Goal: Task Accomplishment & Management: Use online tool/utility

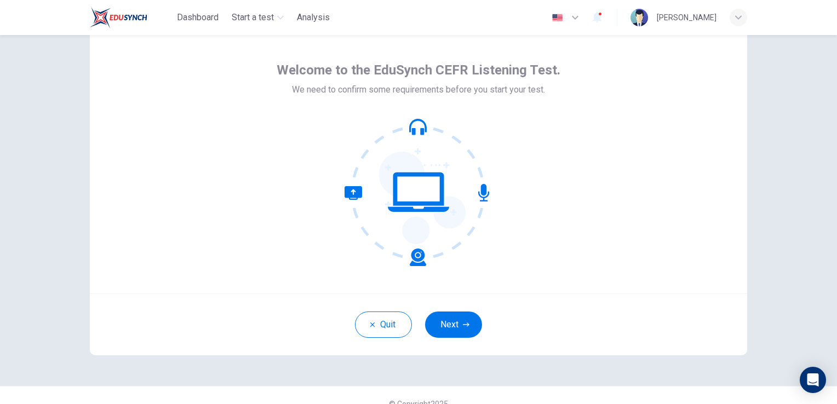
scroll to position [35, 0]
click at [449, 332] on button "Next" at bounding box center [453, 325] width 57 height 26
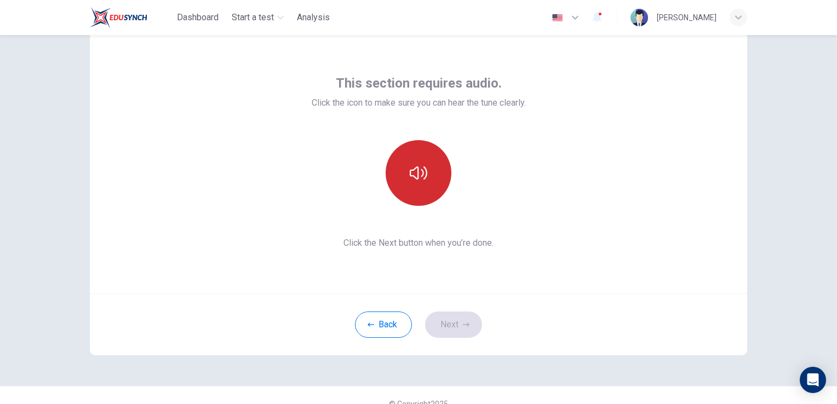
click at [415, 179] on icon "button" at bounding box center [419, 172] width 18 height 13
click at [453, 325] on button "Next" at bounding box center [453, 325] width 57 height 26
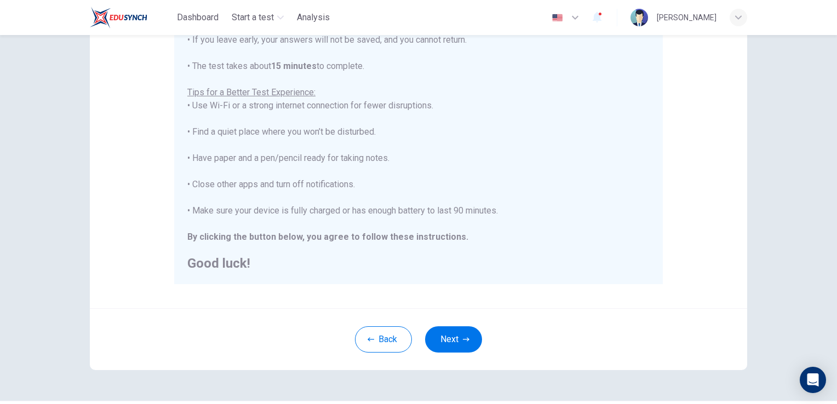
scroll to position [175, 0]
click at [446, 345] on button "Next" at bounding box center [453, 338] width 57 height 26
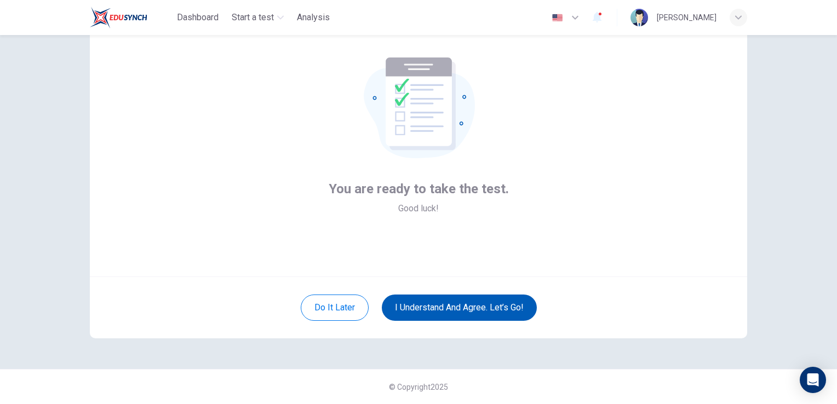
scroll to position [51, 0]
click at [456, 309] on button "I understand and agree. Let’s go!" at bounding box center [459, 308] width 155 height 26
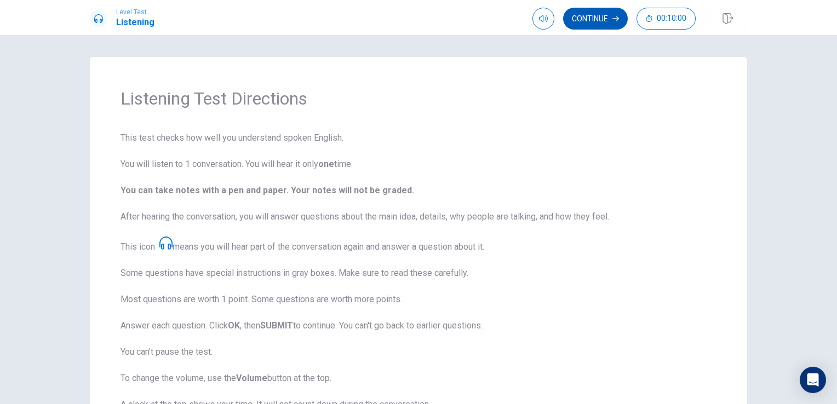
click at [590, 23] on button "Continue" at bounding box center [595, 19] width 65 height 22
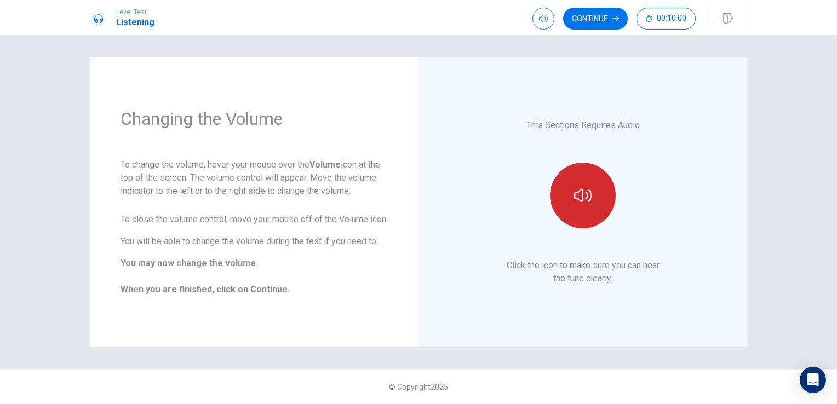
click at [583, 205] on button "button" at bounding box center [583, 196] width 66 height 66
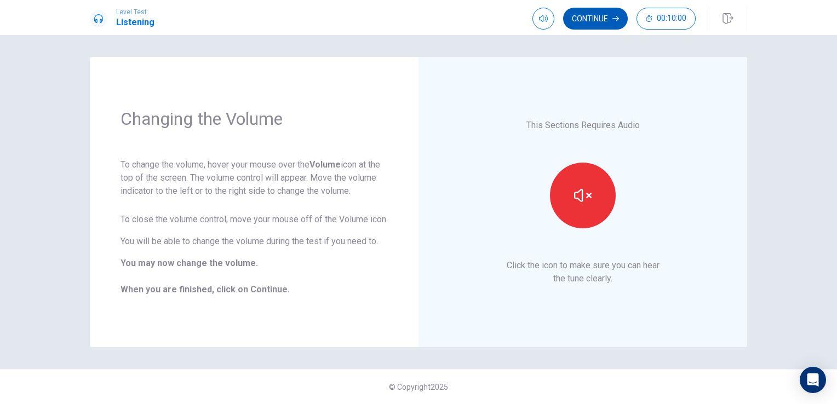
click at [582, 19] on button "Continue" at bounding box center [595, 19] width 65 height 22
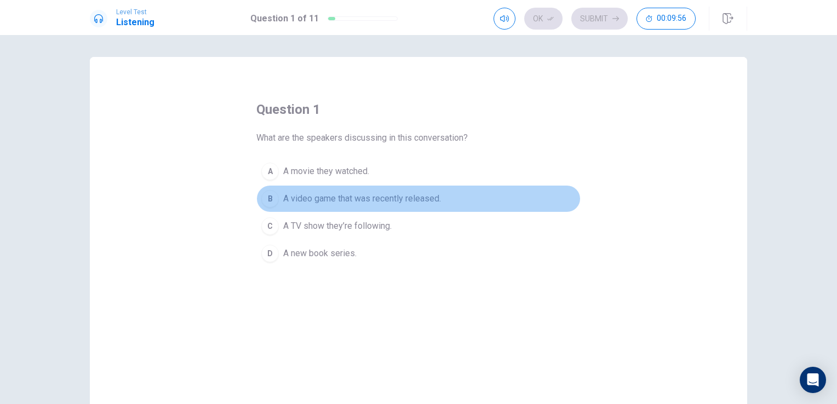
click at [265, 196] on div "B" at bounding box center [270, 199] width 18 height 18
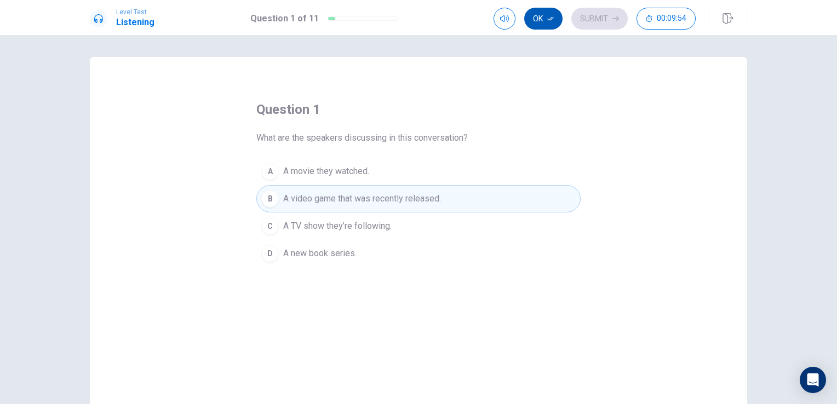
click at [548, 13] on button "Ok" at bounding box center [543, 19] width 38 height 22
click at [596, 24] on button "Submit" at bounding box center [599, 19] width 56 height 22
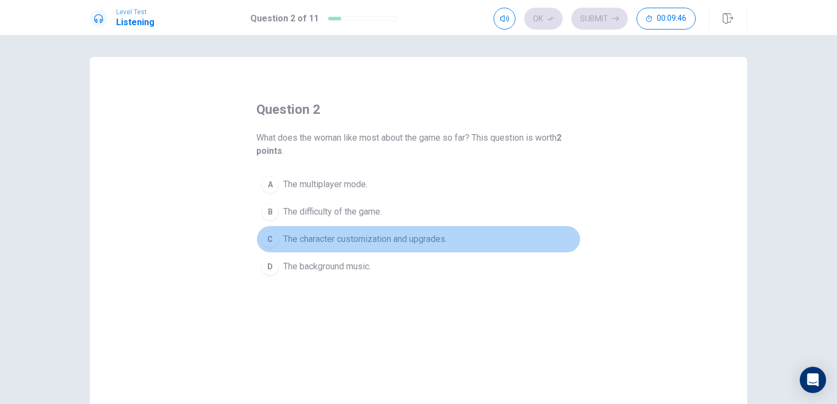
click at [369, 240] on span "The character customization and upgrades." at bounding box center [365, 239] width 164 height 13
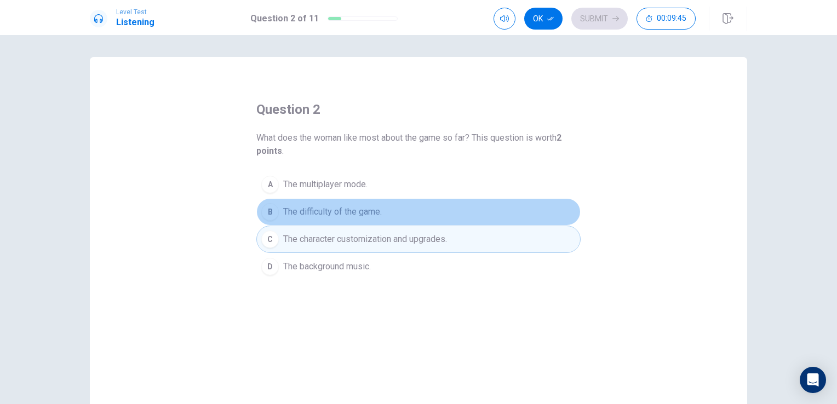
click at [366, 211] on span "The difficulty of the game." at bounding box center [332, 211] width 99 height 13
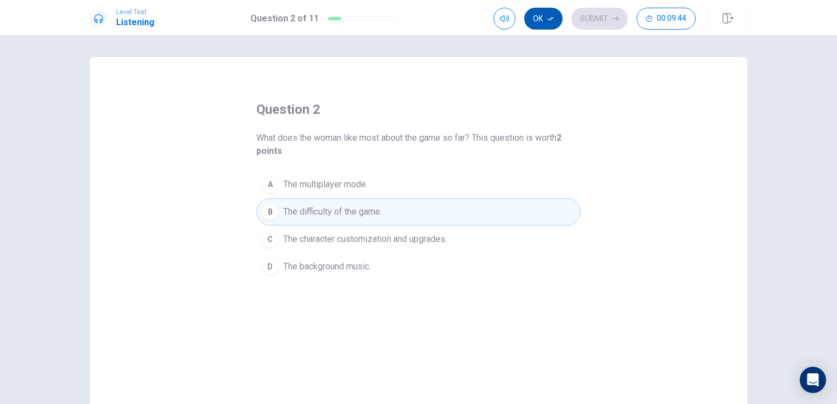
click at [543, 18] on button "Ok" at bounding box center [543, 19] width 38 height 22
click at [589, 16] on button "Submit" at bounding box center [599, 19] width 56 height 22
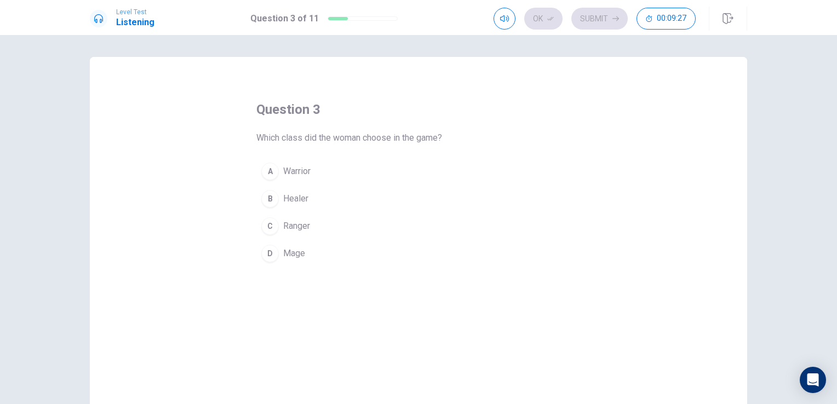
click at [360, 234] on button "C Ranger" at bounding box center [418, 225] width 324 height 27
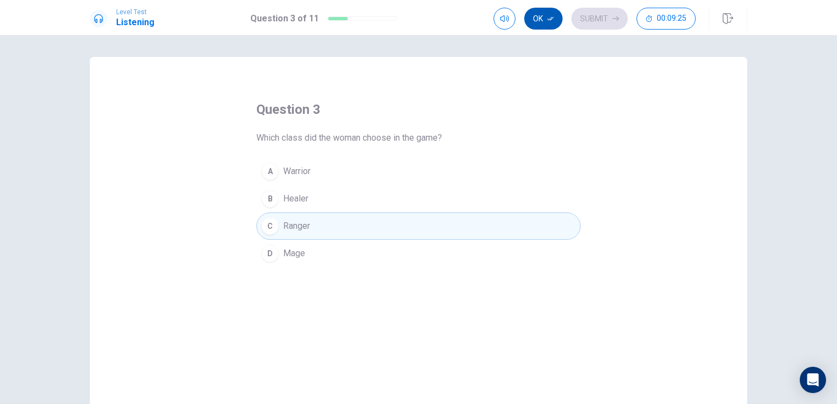
click at [541, 23] on button "Ok" at bounding box center [543, 19] width 38 height 22
click at [598, 15] on button "Submit" at bounding box center [599, 19] width 56 height 22
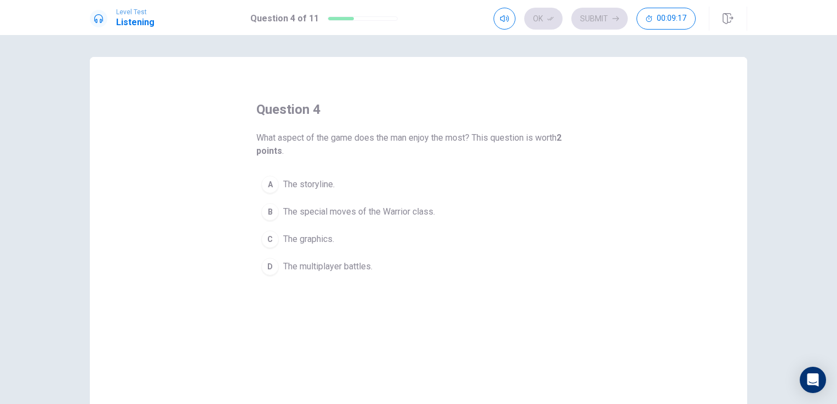
click at [316, 182] on span "The storyline." at bounding box center [308, 184] width 51 height 13
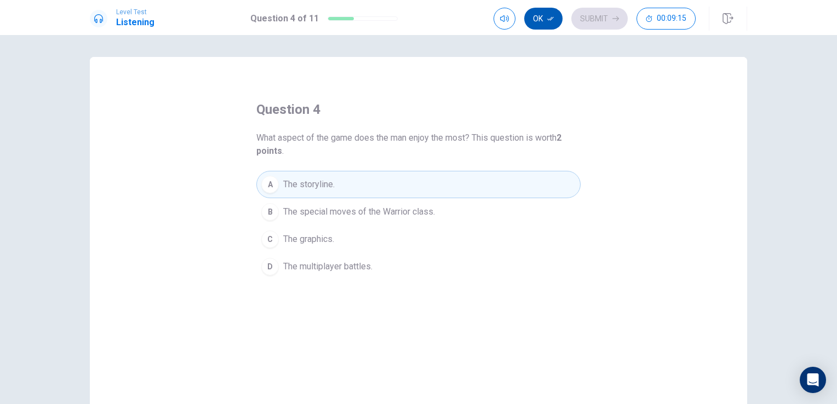
click at [546, 23] on button "Ok" at bounding box center [543, 19] width 38 height 22
click at [595, 18] on button "Submit" at bounding box center [599, 19] width 56 height 22
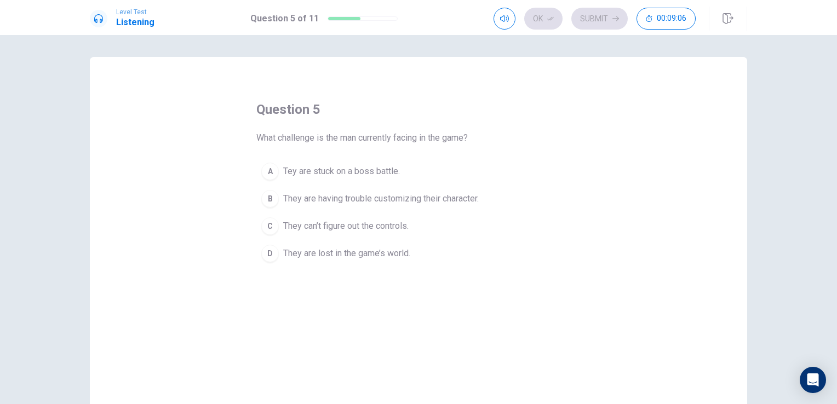
click at [356, 174] on span "Tey are stuck on a boss battle." at bounding box center [341, 171] width 117 height 13
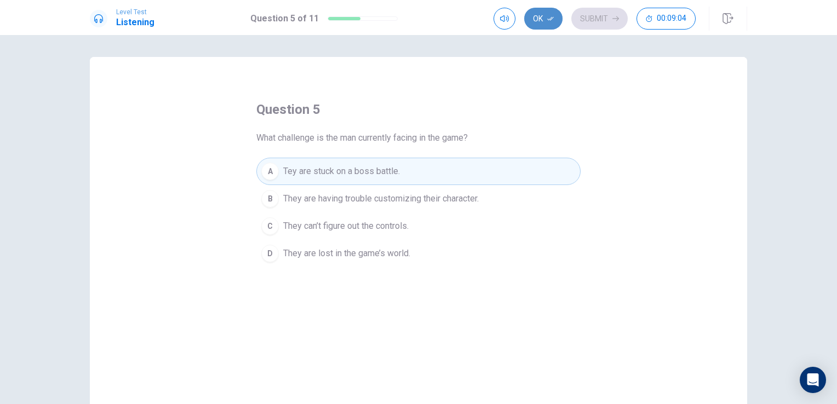
click at [552, 17] on icon "button" at bounding box center [550, 19] width 7 height 4
click at [584, 21] on button "Submit" at bounding box center [599, 19] width 56 height 22
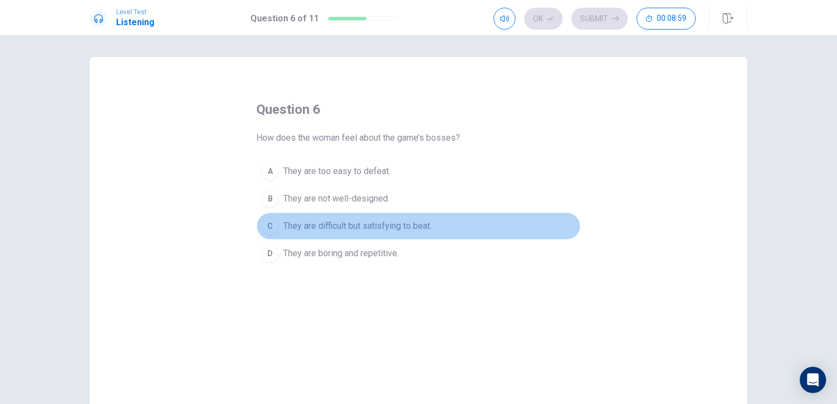
click at [371, 229] on span "They are difficult but satisfying to beat." at bounding box center [357, 226] width 148 height 13
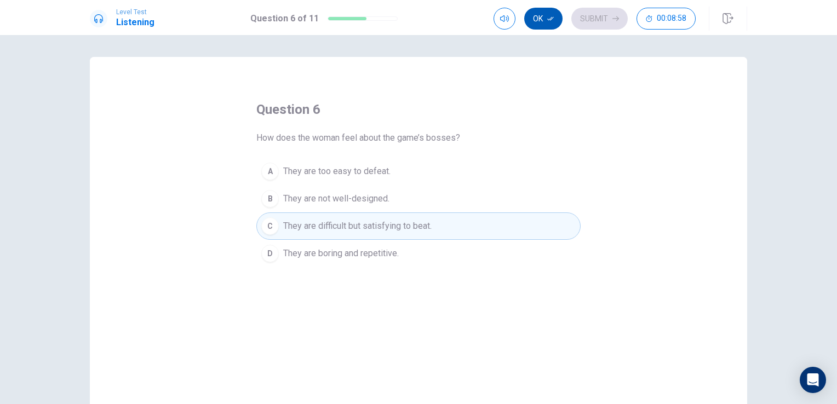
click at [552, 22] on button "Ok" at bounding box center [543, 19] width 38 height 22
click at [580, 25] on button "Submit" at bounding box center [599, 19] width 56 height 22
click at [580, 25] on div "Ok Submit 00:08:57" at bounding box center [594, 19] width 202 height 22
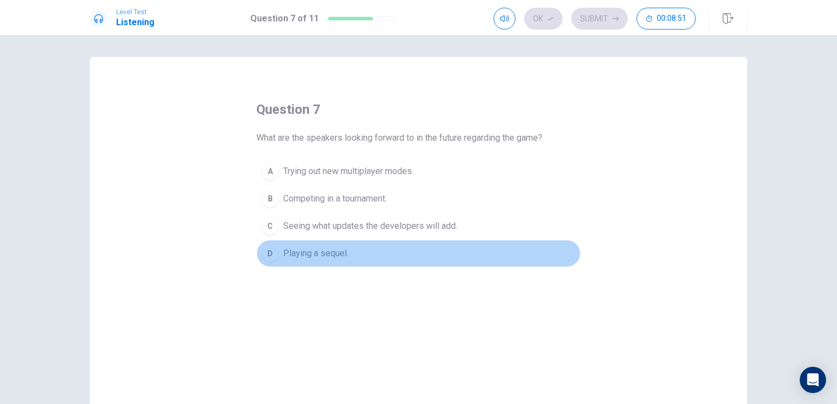
click at [362, 258] on button "D Playing a sequel." at bounding box center [418, 253] width 324 height 27
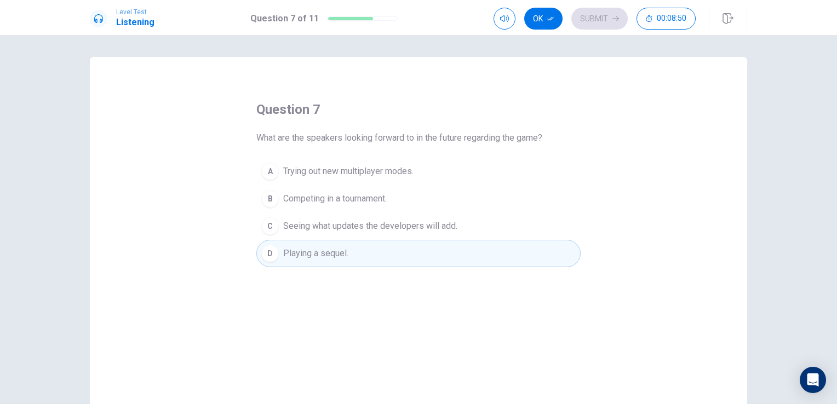
click at [493, 16] on div "Level Test Listening Question 7 of 11 Ok Submit 00:08:50" at bounding box center [418, 19] width 692 height 24
click at [392, 200] on button "B Competing in a tournament." at bounding box center [418, 198] width 324 height 27
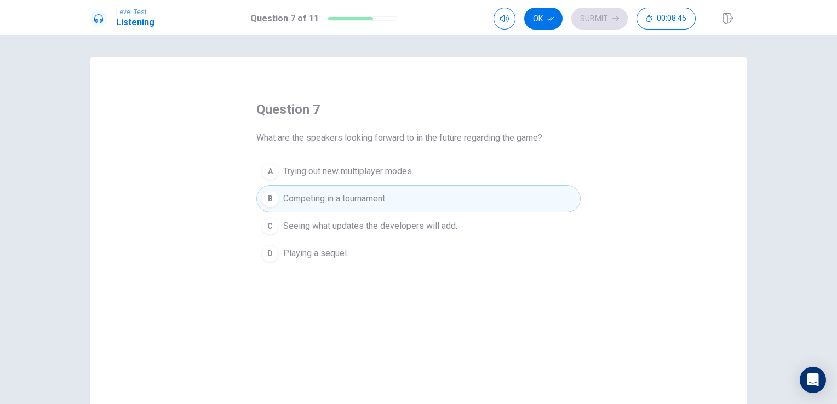
click at [393, 231] on span "Seeing what updates the developers will add." at bounding box center [370, 226] width 174 height 13
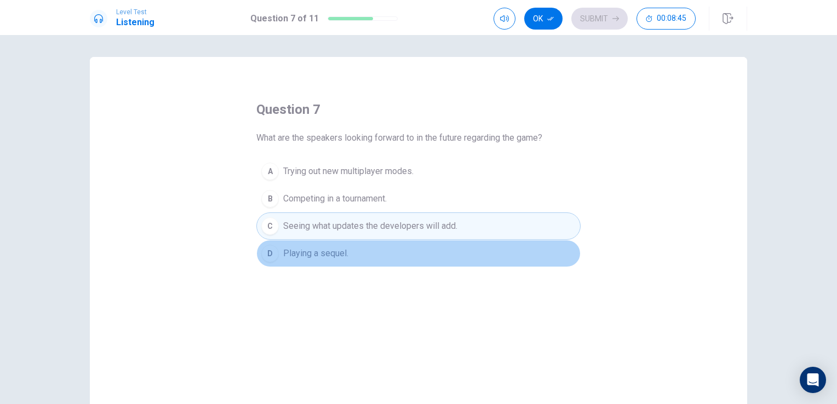
click at [390, 242] on button "D Playing a sequel." at bounding box center [418, 253] width 324 height 27
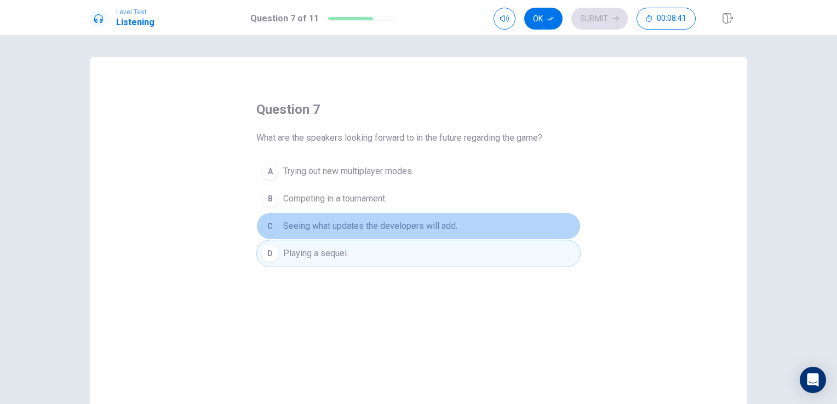
click at [416, 228] on span "Seeing what updates the developers will add." at bounding box center [370, 226] width 174 height 13
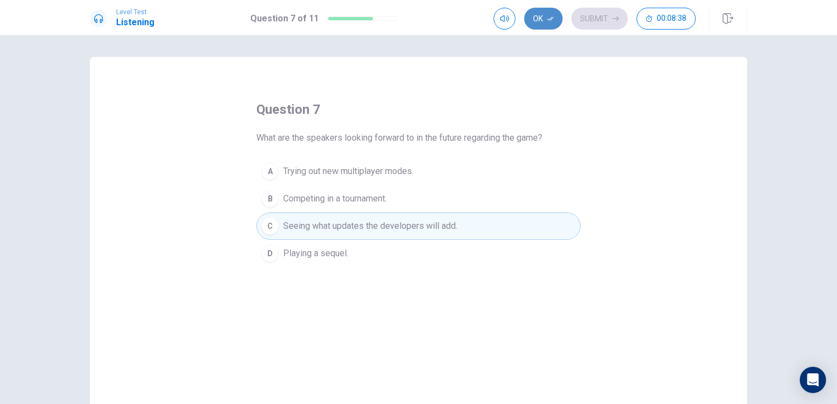
click at [557, 10] on button "Ok" at bounding box center [543, 19] width 38 height 22
click at [575, 16] on button "Submit" at bounding box center [599, 19] width 56 height 22
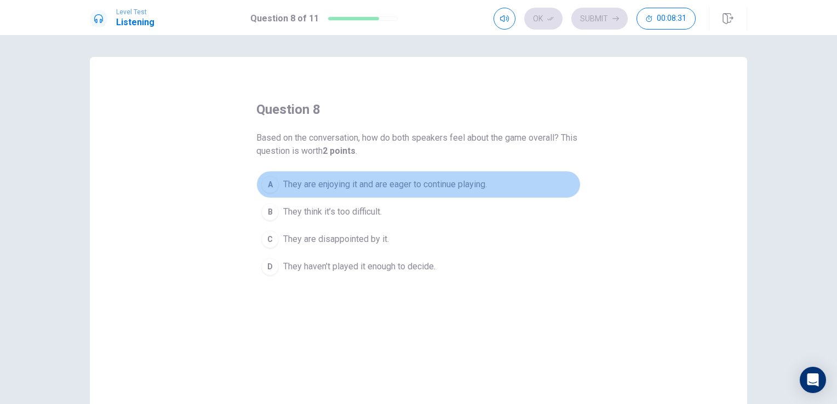
click at [391, 191] on span "They are enjoying it and are eager to continue playing." at bounding box center [385, 184] width 204 height 13
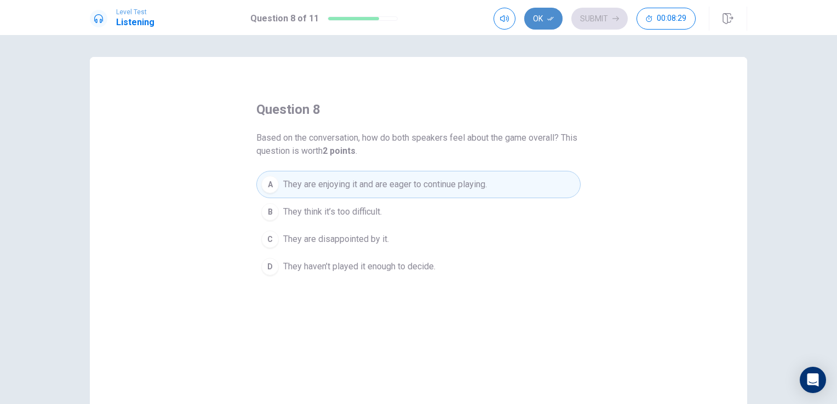
click at [551, 14] on button "Ok" at bounding box center [543, 19] width 38 height 22
click at [600, 22] on button "Submit" at bounding box center [599, 19] width 56 height 22
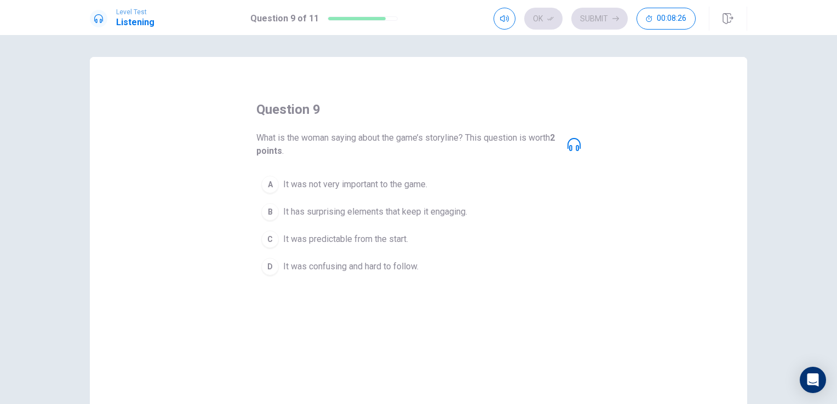
click at [361, 213] on span "It has surprising elements that keep it engaging." at bounding box center [375, 211] width 184 height 13
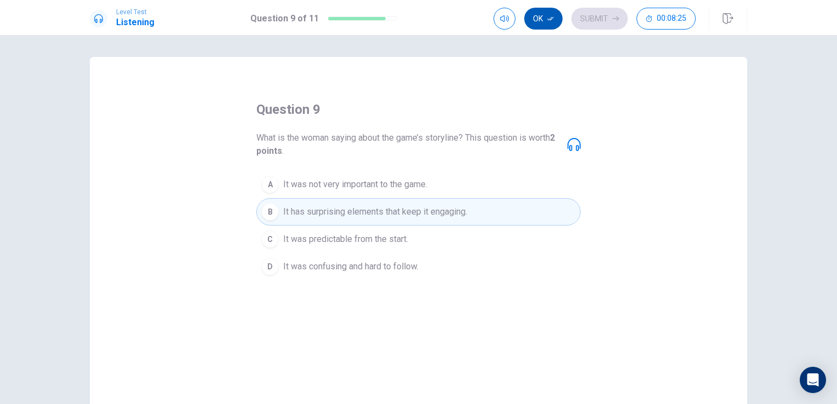
click at [534, 27] on button "Ok" at bounding box center [543, 19] width 38 height 22
click at [581, 19] on button "Submit" at bounding box center [599, 19] width 56 height 22
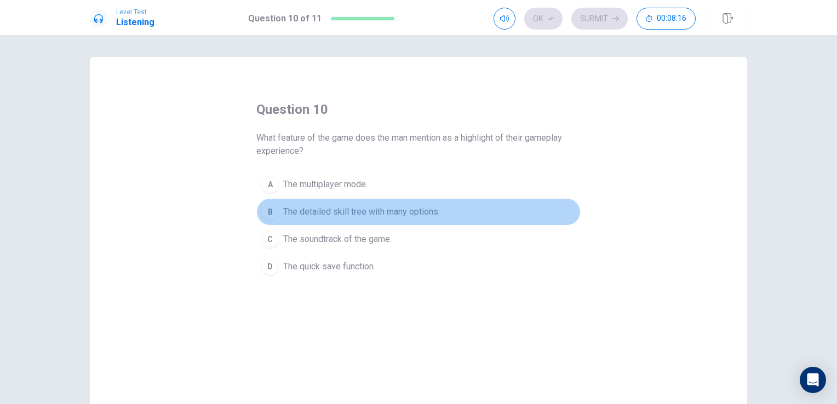
click at [423, 210] on span "The detailed skill tree with many options." at bounding box center [361, 211] width 157 height 13
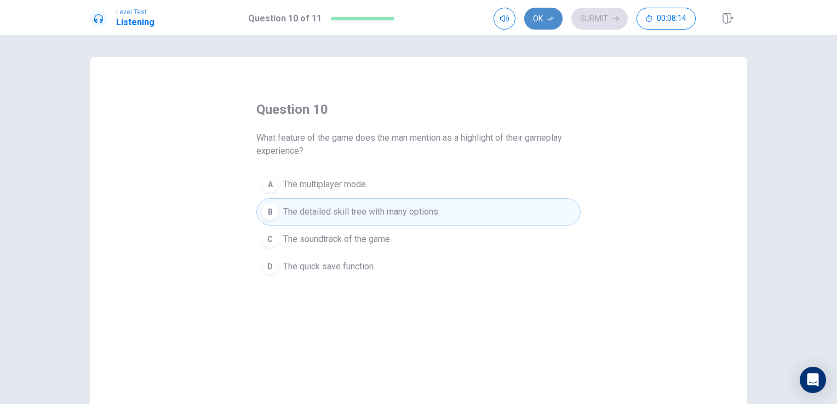
click at [545, 23] on button "Ok" at bounding box center [543, 19] width 38 height 22
click at [450, 266] on button "D The quick save function." at bounding box center [418, 266] width 324 height 27
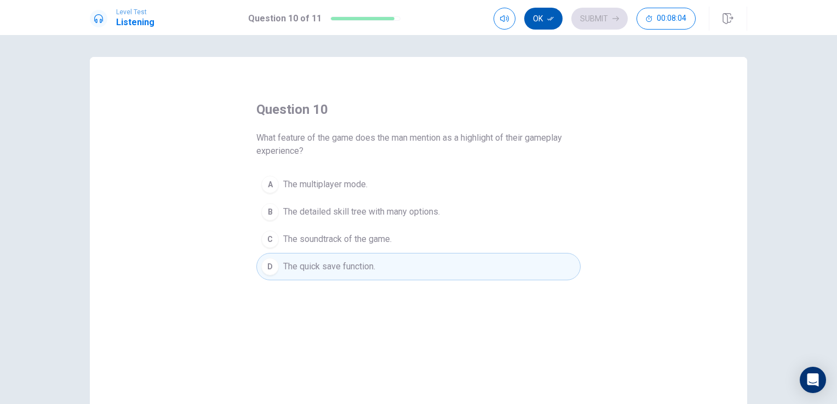
click at [534, 14] on button "Ok" at bounding box center [543, 19] width 38 height 22
click at [597, 22] on button "Submit" at bounding box center [599, 19] width 56 height 22
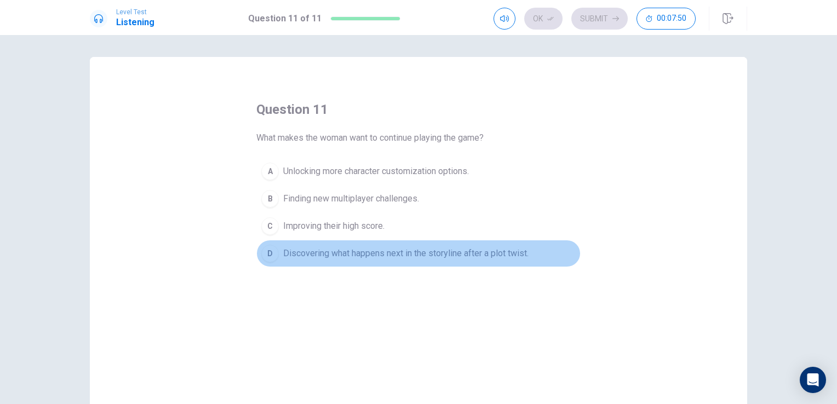
click at [391, 258] on span "Discovering what happens next in the storyline after a plot twist." at bounding box center [405, 253] width 245 height 13
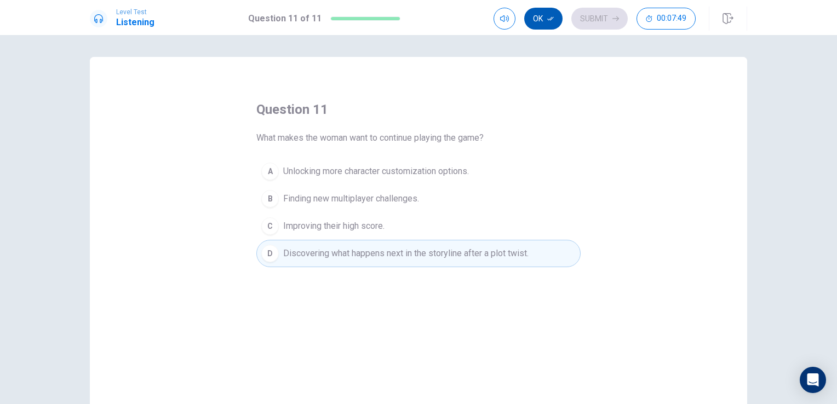
click at [530, 22] on button "Ok" at bounding box center [543, 19] width 38 height 22
click at [577, 26] on button "Submit" at bounding box center [599, 19] width 56 height 22
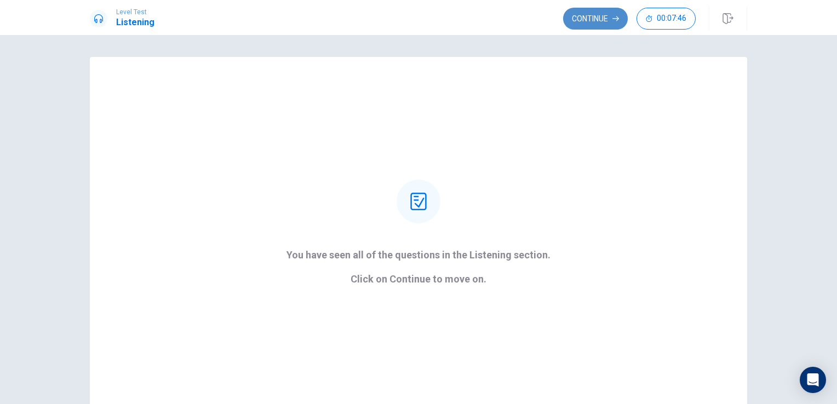
click at [605, 17] on button "Continue" at bounding box center [595, 19] width 65 height 22
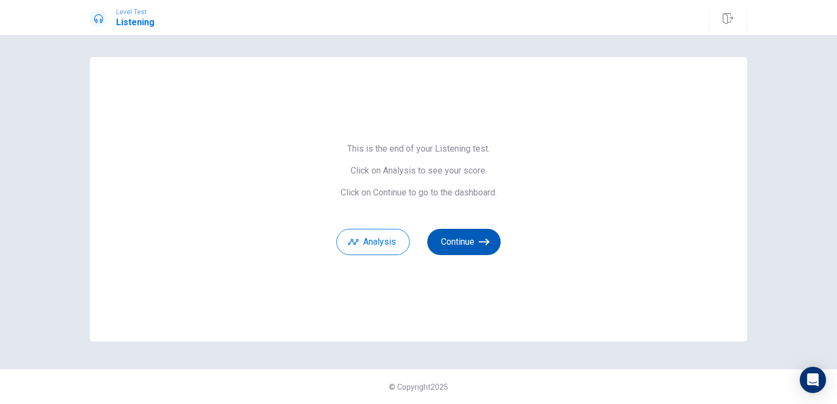
click at [463, 239] on button "Continue" at bounding box center [463, 242] width 73 height 26
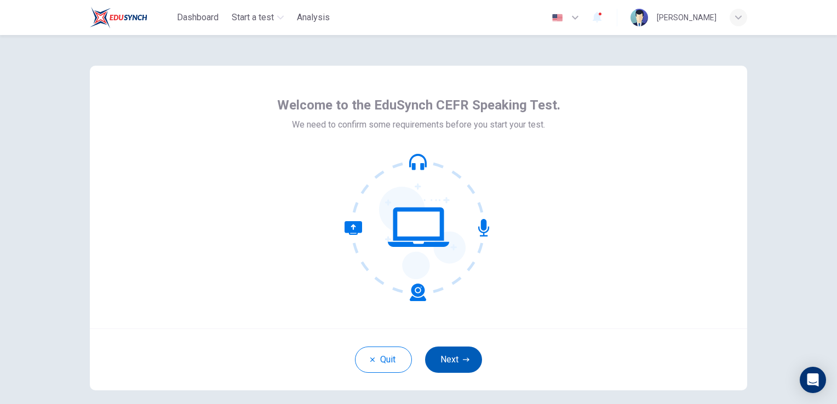
click at [441, 361] on button "Next" at bounding box center [453, 360] width 57 height 26
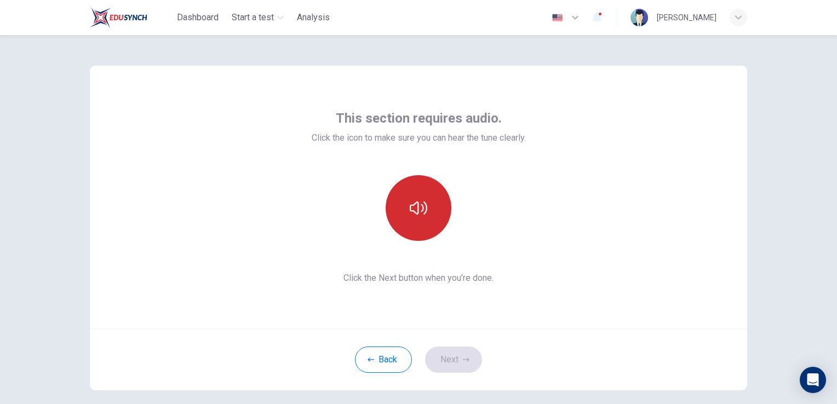
click at [421, 200] on icon "button" at bounding box center [419, 208] width 18 height 18
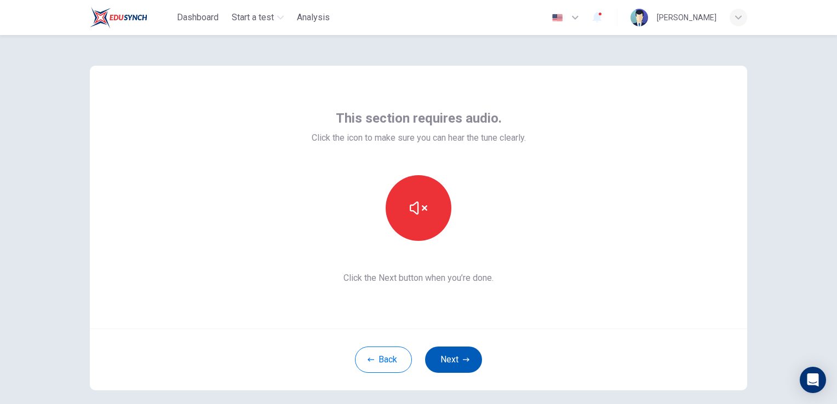
click at [441, 364] on button "Next" at bounding box center [453, 360] width 57 height 26
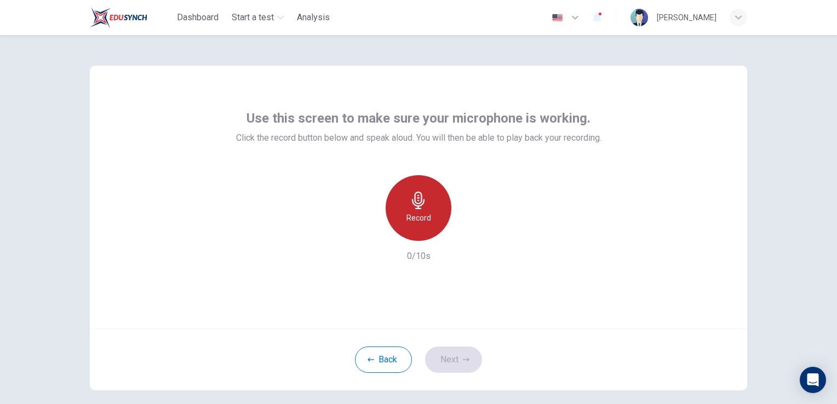
click at [419, 209] on div "Record" at bounding box center [418, 208] width 66 height 66
click at [419, 209] on div "Stop" at bounding box center [418, 208] width 66 height 66
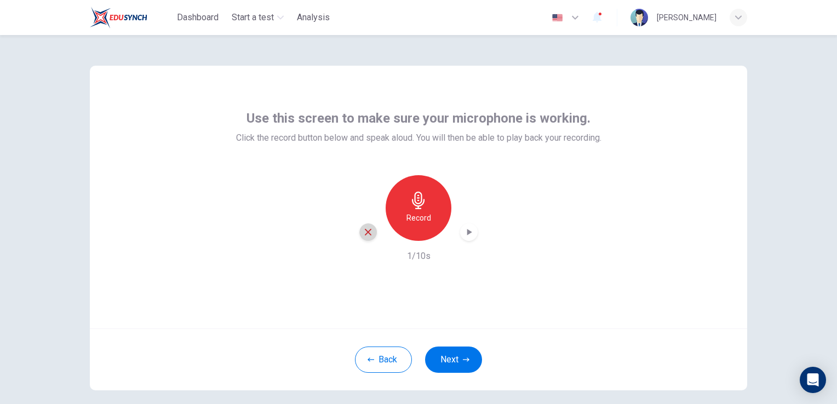
click at [359, 229] on div "button" at bounding box center [368, 232] width 18 height 18
click at [396, 220] on div "Record" at bounding box center [418, 208] width 66 height 66
click at [422, 209] on icon "button" at bounding box center [419, 201] width 18 height 18
click at [448, 354] on button "Next" at bounding box center [453, 360] width 57 height 26
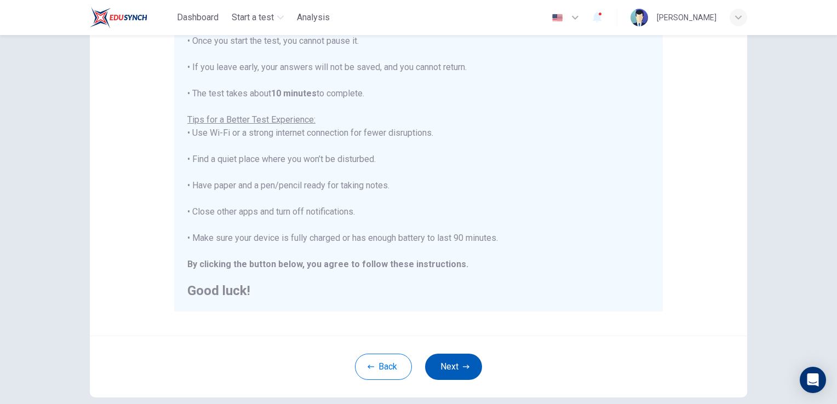
scroll to position [146, 0]
click at [453, 362] on button "Next" at bounding box center [453, 366] width 57 height 26
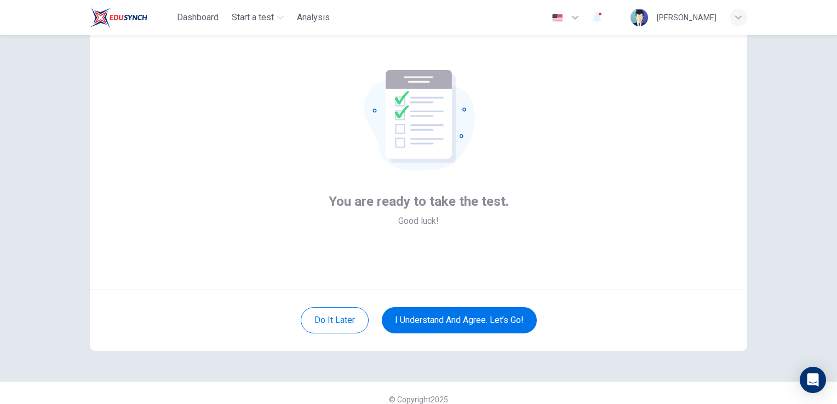
scroll to position [38, 0]
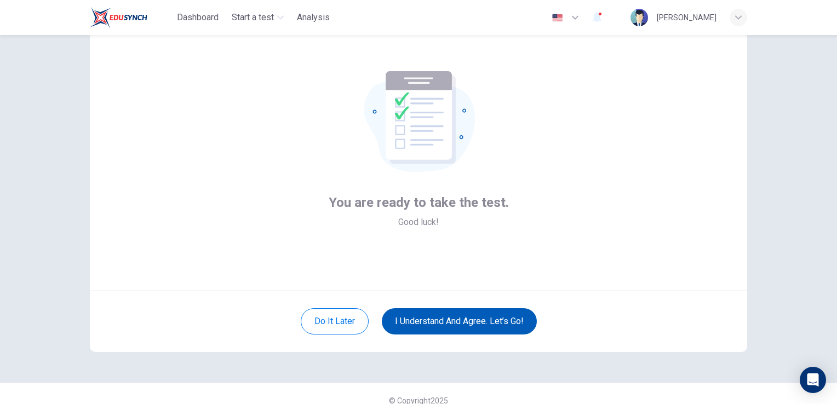
click at [449, 315] on button "I understand and agree. Let’s go!" at bounding box center [459, 321] width 155 height 26
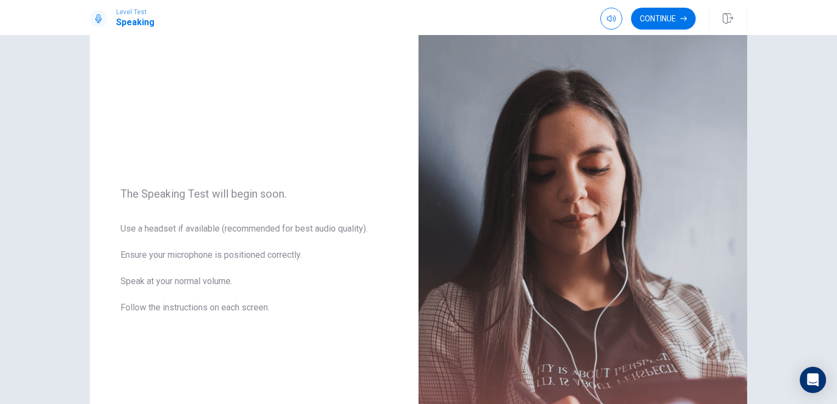
scroll to position [36, 0]
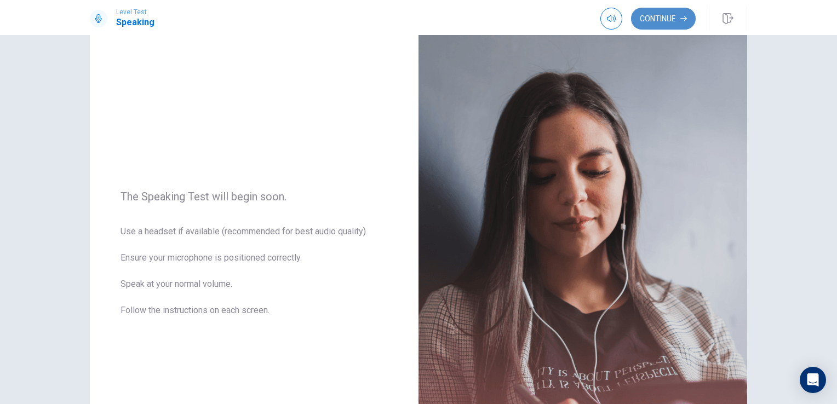
click at [646, 28] on button "Continue" at bounding box center [663, 19] width 65 height 22
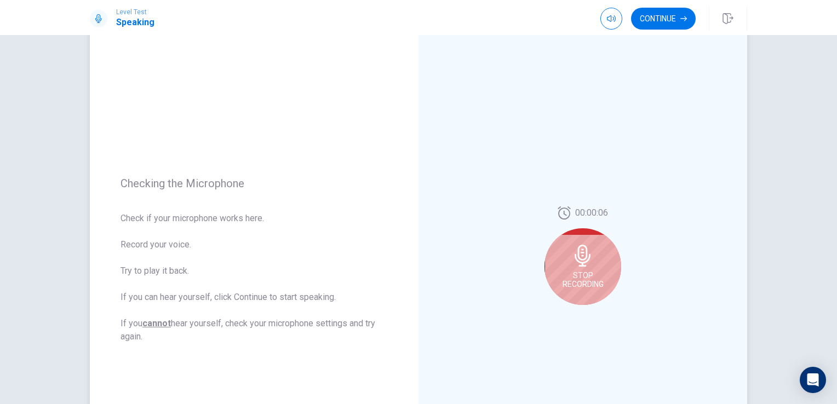
click at [591, 254] on div "Stop Recording" at bounding box center [582, 266] width 77 height 77
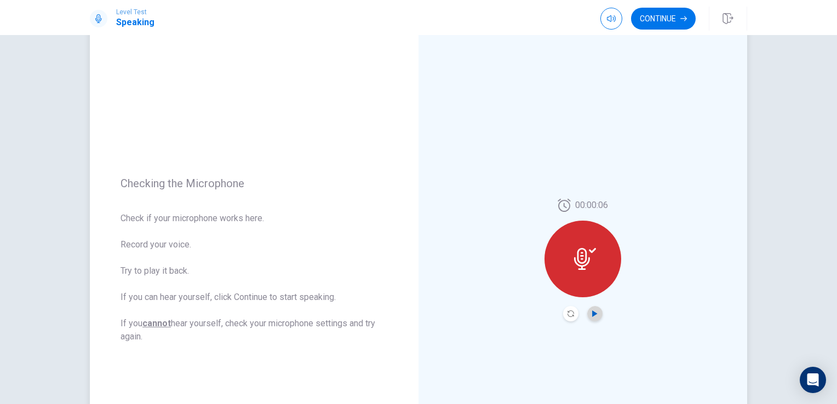
click at [591, 314] on icon "Play Audio" at bounding box center [594, 313] width 7 height 7
click at [591, 314] on icon "Pause Audio" at bounding box center [594, 313] width 7 height 7
click at [679, 14] on button "Continue" at bounding box center [663, 19] width 65 height 22
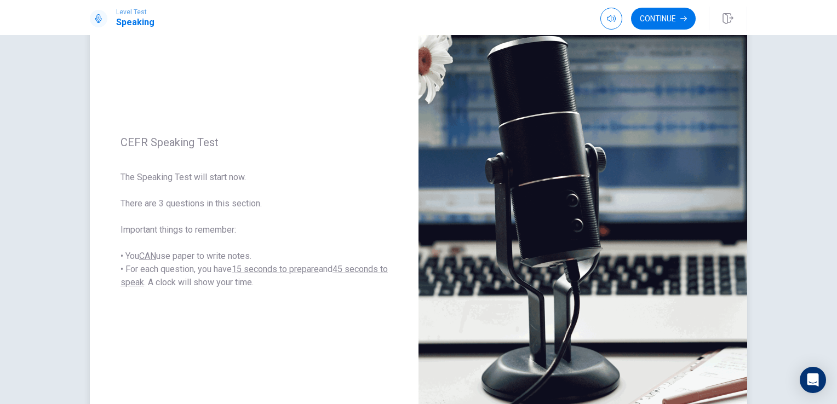
scroll to position [0, 0]
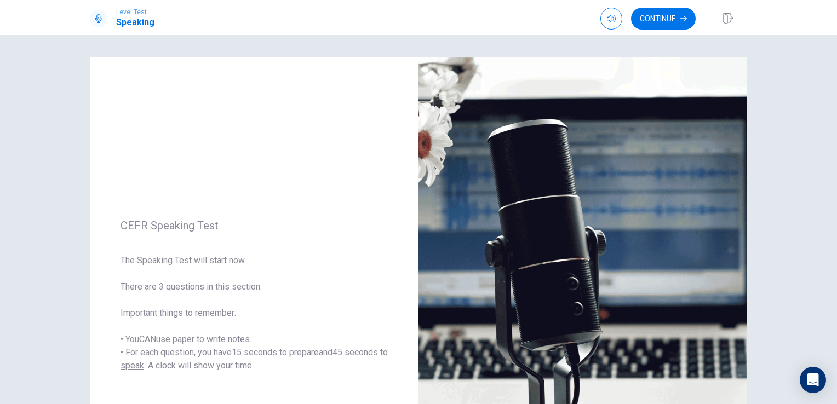
click at [640, 31] on div "Level Test Speaking Continue" at bounding box center [418, 17] width 837 height 35
click at [644, 24] on button "Continue" at bounding box center [663, 19] width 65 height 22
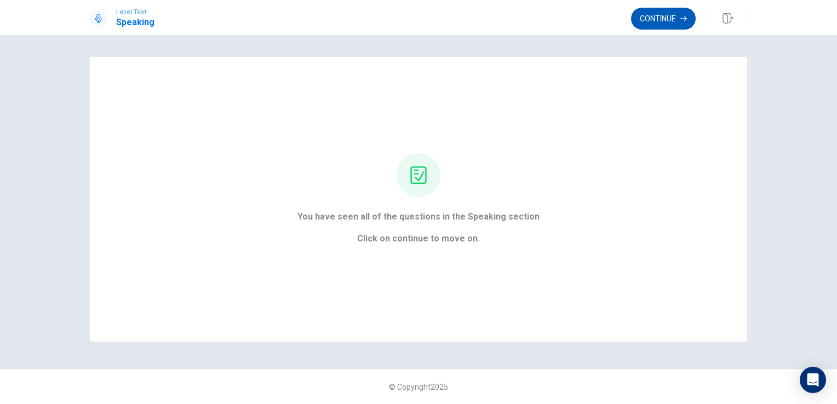
click at [675, 17] on button "Continue" at bounding box center [663, 19] width 65 height 22
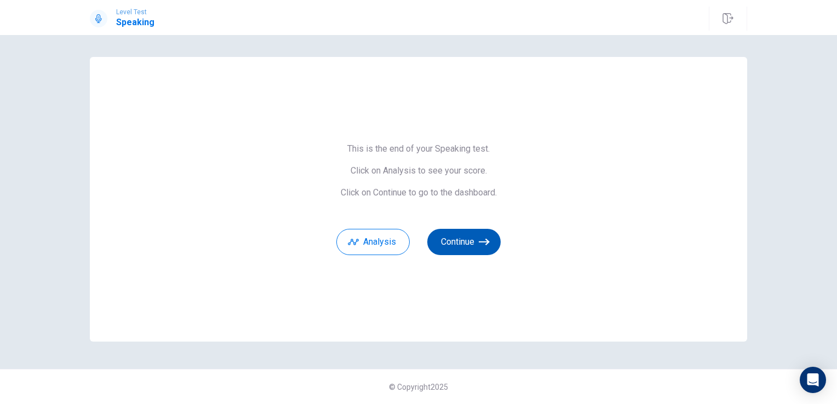
click at [460, 240] on button "Continue" at bounding box center [463, 242] width 73 height 26
